Goal: Task Accomplishment & Management: Complete application form

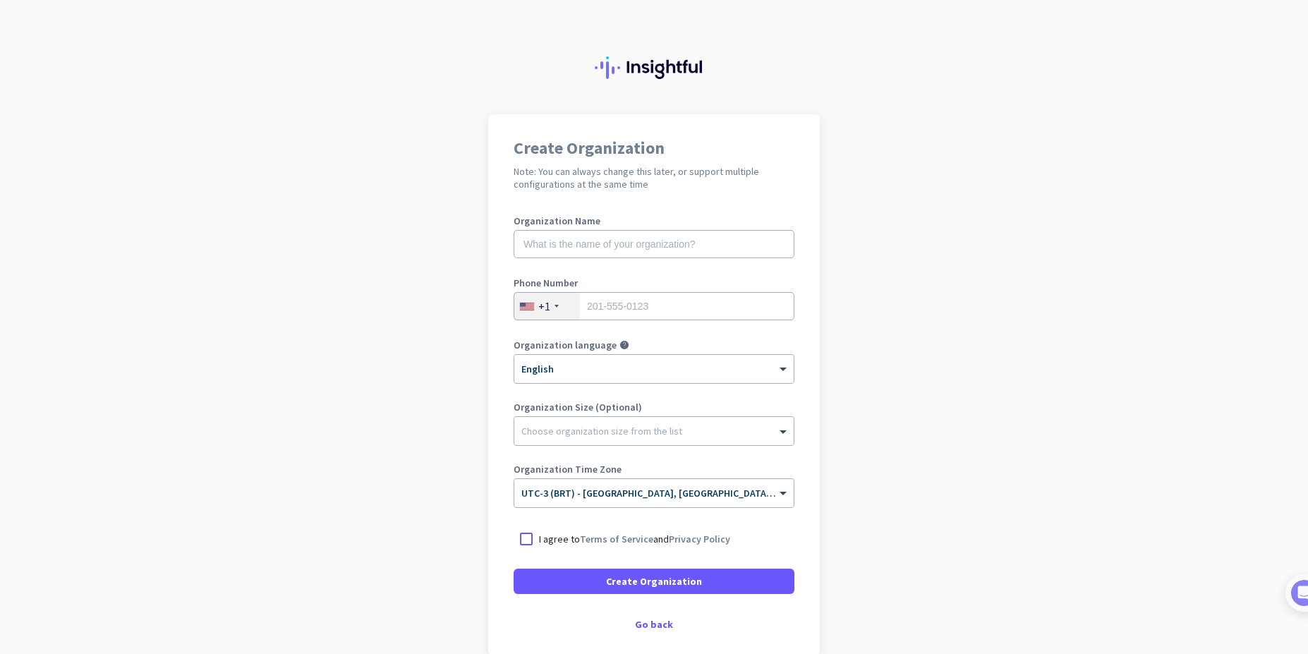
scroll to position [71, 0]
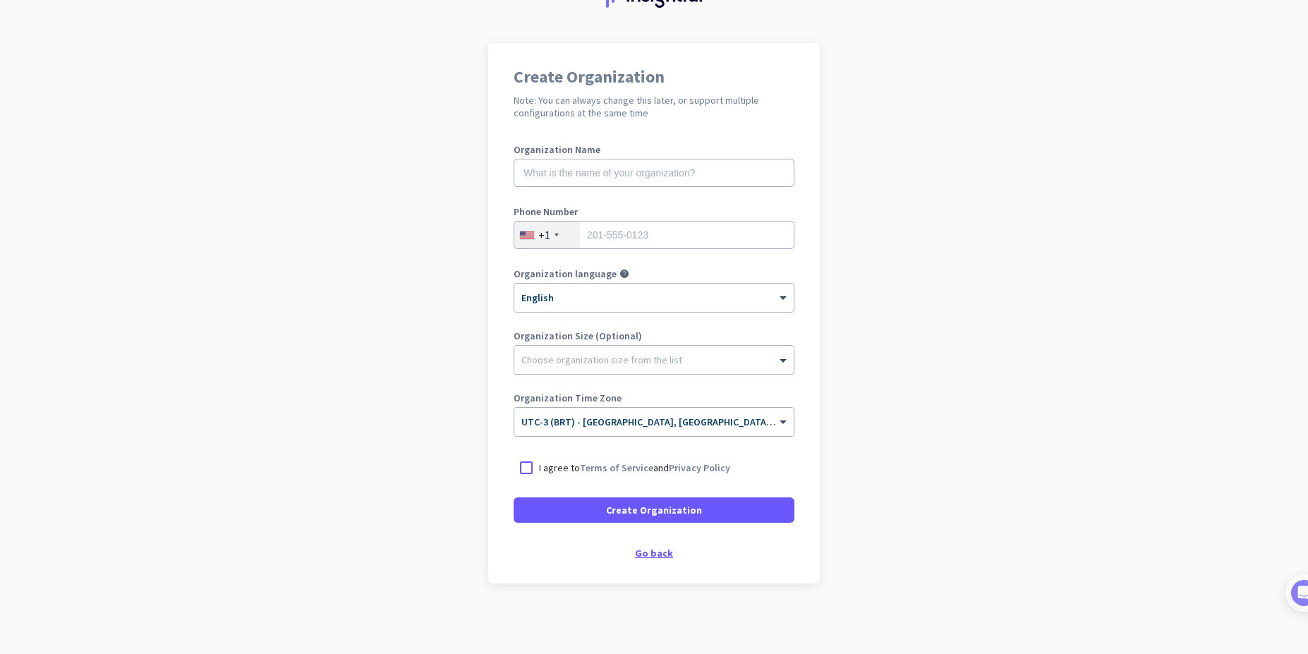
click at [634, 555] on div "Go back" at bounding box center [654, 553] width 281 height 10
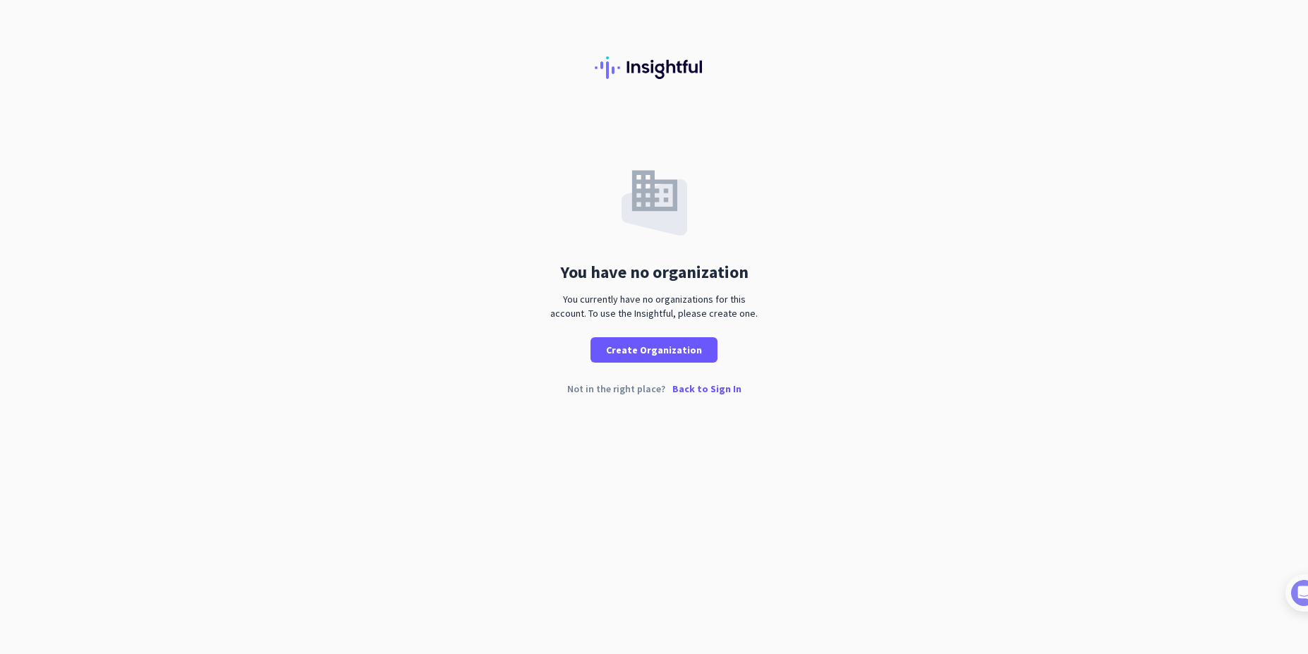
click at [691, 393] on p "Back to Sign In" at bounding box center [706, 389] width 69 height 10
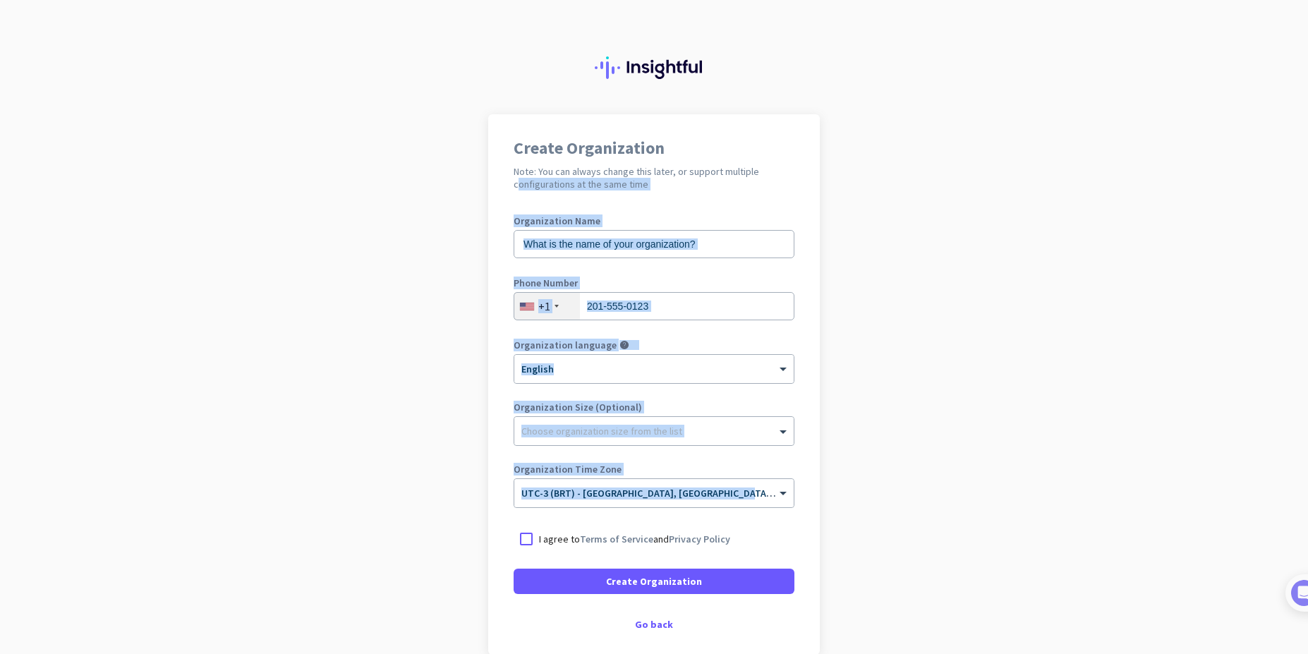
drag, startPoint x: 275, startPoint y: 185, endPoint x: 728, endPoint y: 527, distance: 567.7
click at [728, 527] on app-onboarding-organization "Create Organization Note: You can always change this later, or support multiple…" at bounding box center [654, 419] width 1308 height 611
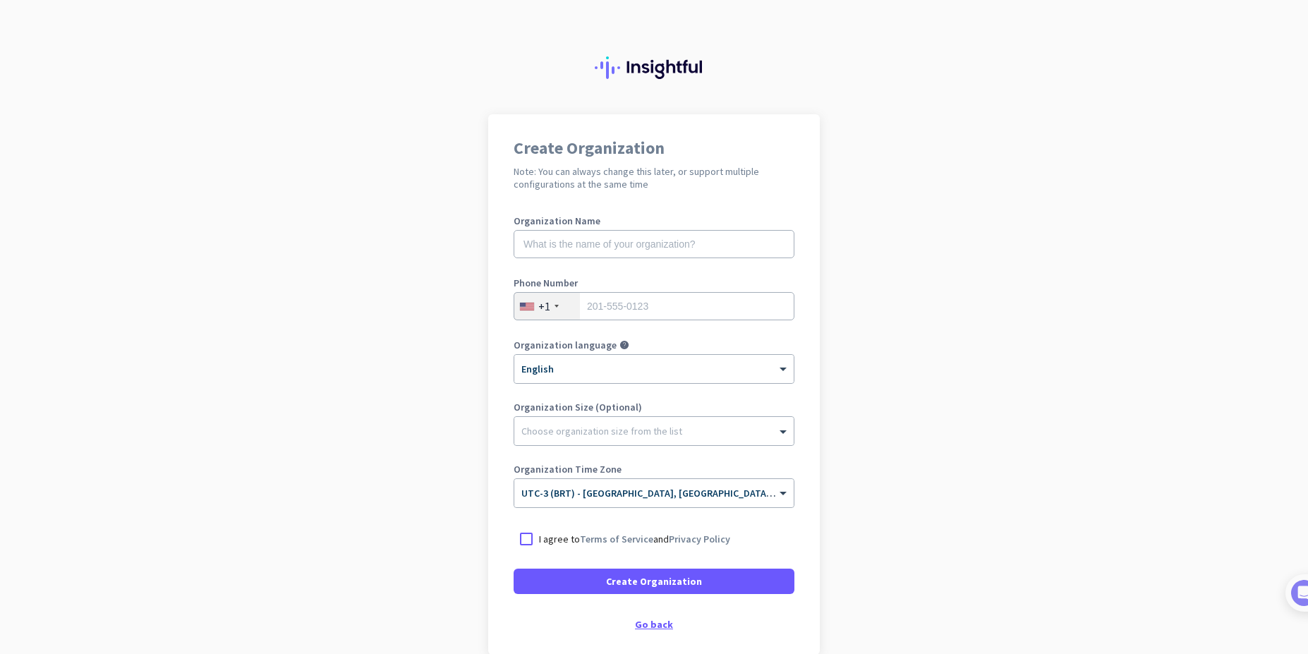
click at [650, 629] on div "Go back" at bounding box center [654, 625] width 281 height 10
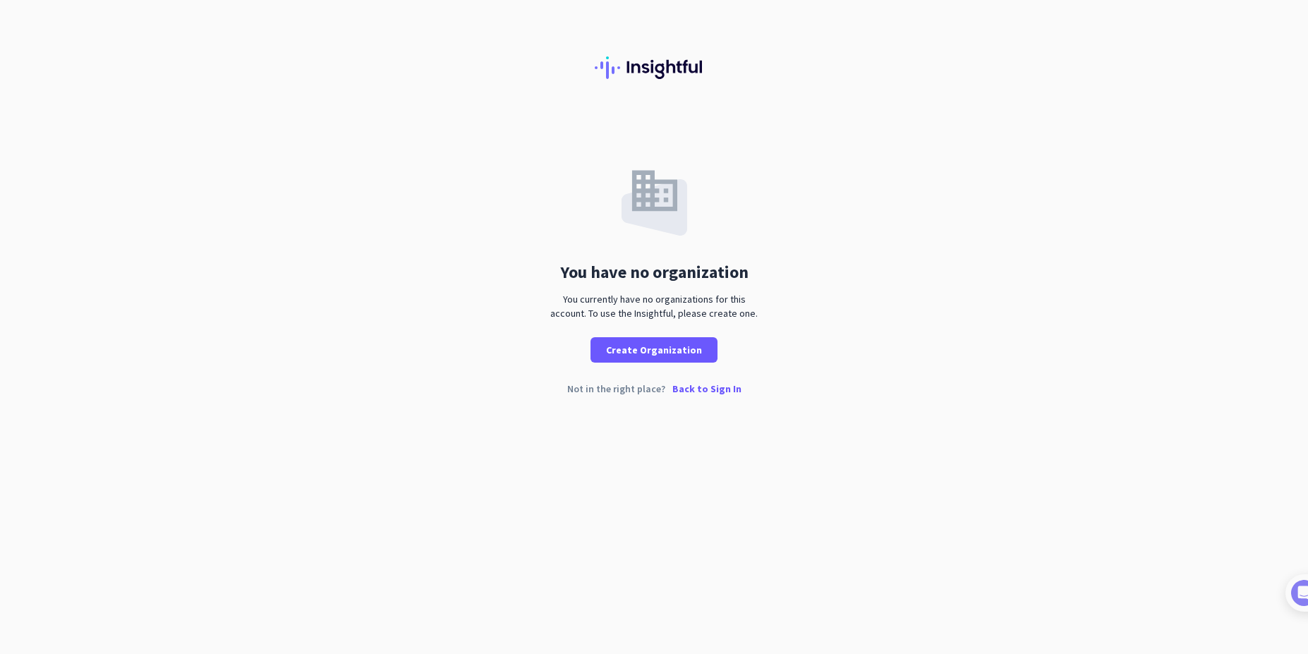
click at [718, 392] on p "Back to Sign In" at bounding box center [706, 389] width 69 height 10
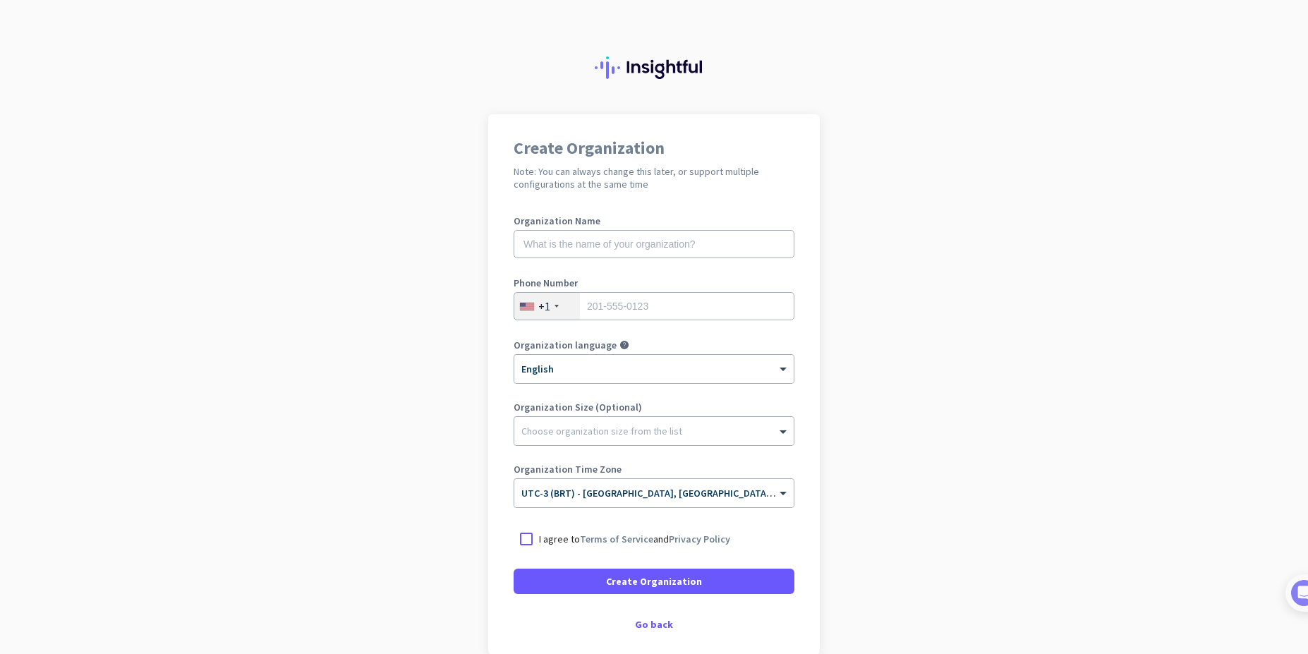
click at [387, 397] on app-onboarding-organization "Create Organization Note: You can always change this later, or support multiple…" at bounding box center [654, 419] width 1308 height 611
click at [869, 215] on app-onboarding-organization "Create Organization Note: You can always change this later, or support multiple…" at bounding box center [654, 419] width 1308 height 611
